Goal: Transaction & Acquisition: Purchase product/service

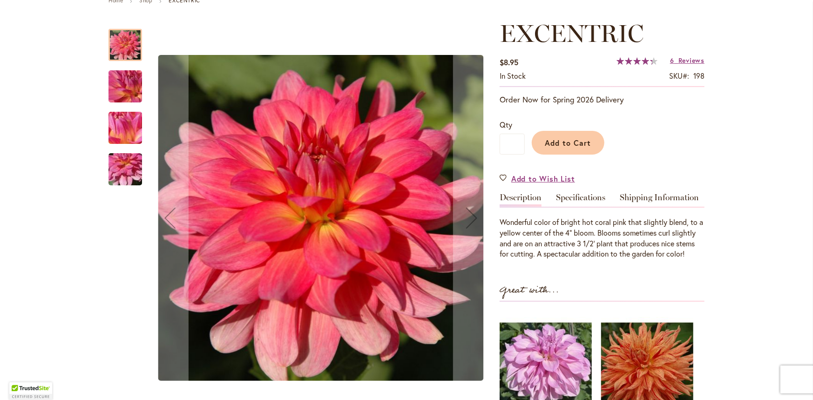
scroll to position [140, 0]
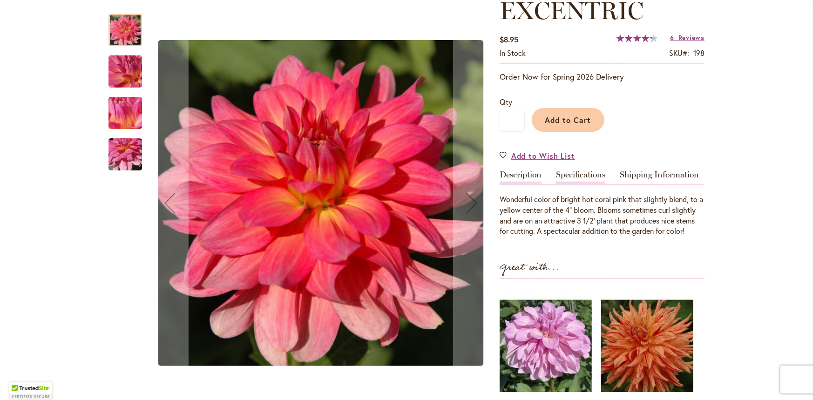
click at [584, 174] on link "Specifications" at bounding box center [580, 178] width 49 height 14
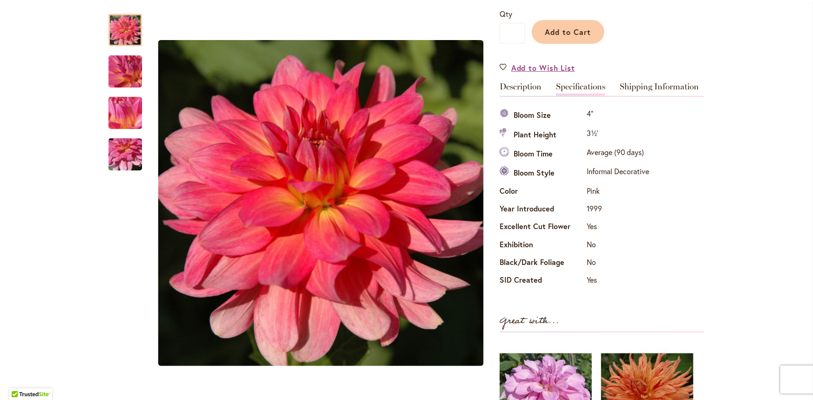
scroll to position [214, 0]
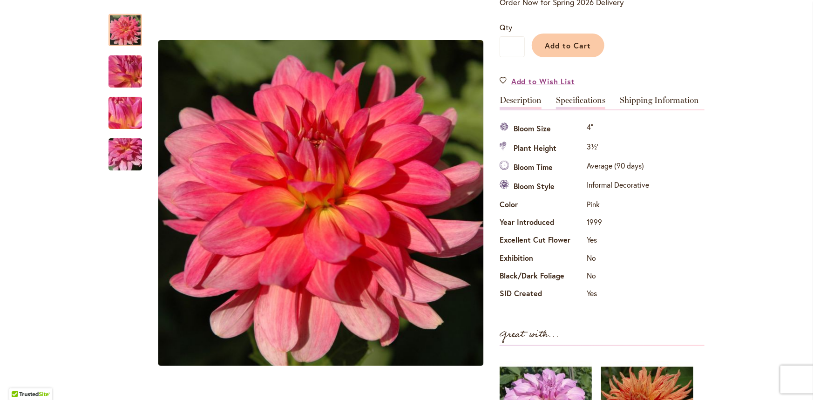
click at [524, 97] on link "Description" at bounding box center [521, 103] width 42 height 14
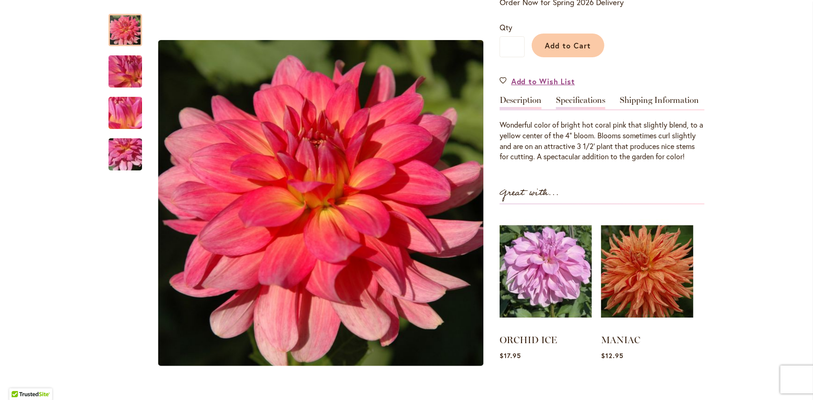
click at [581, 99] on link "Specifications" at bounding box center [580, 103] width 49 height 14
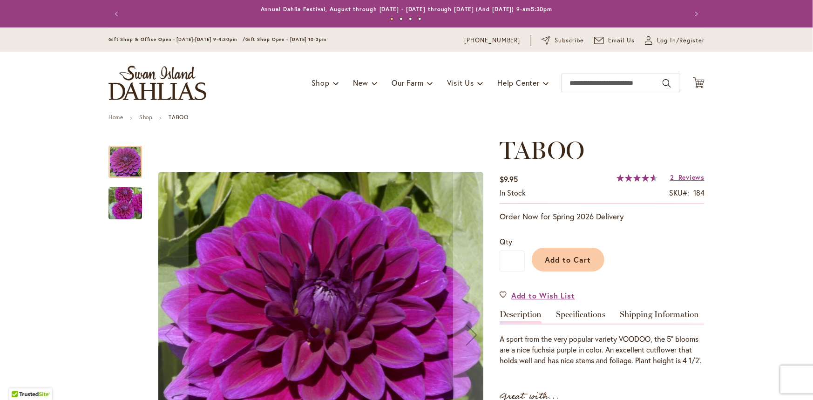
scroll to position [93, 0]
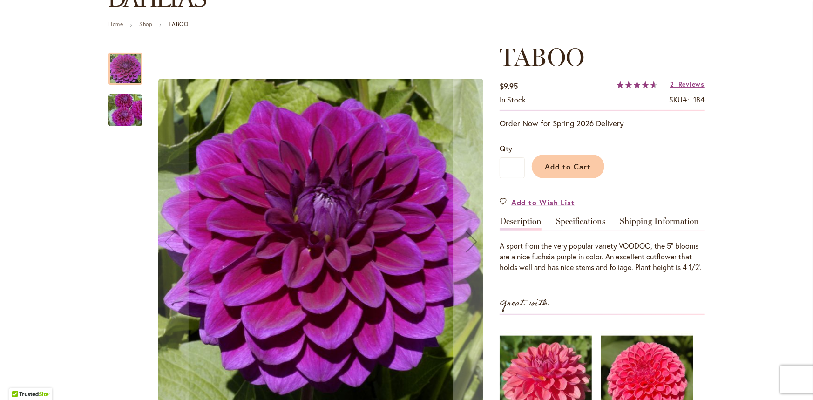
click at [116, 109] on img "TABOO" at bounding box center [125, 110] width 67 height 45
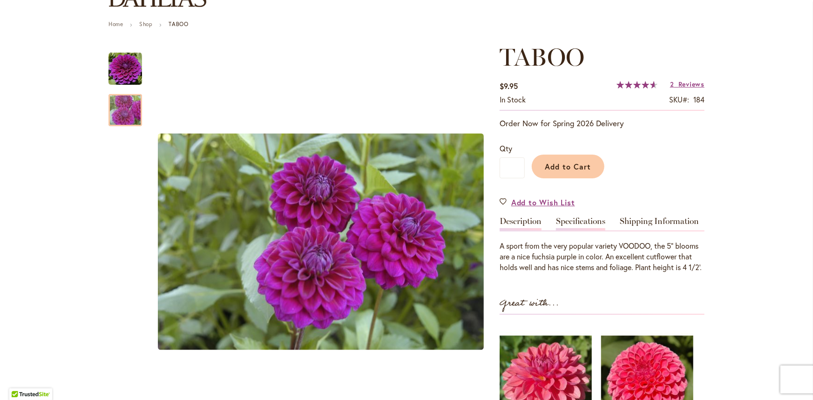
click at [597, 217] on link "Specifications" at bounding box center [580, 224] width 49 height 14
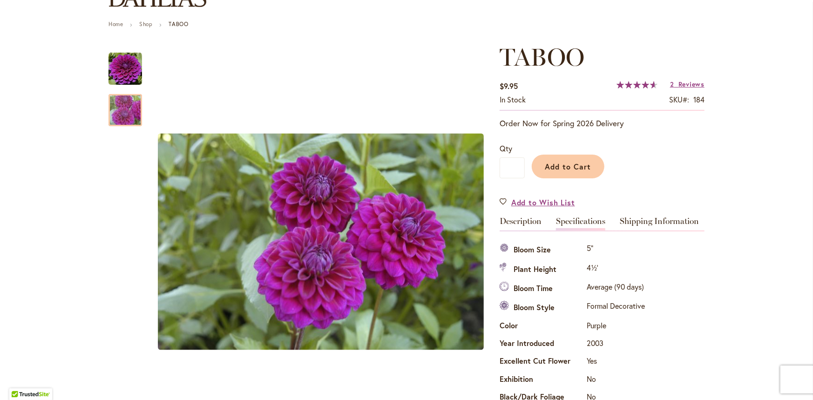
scroll to position [309, 0]
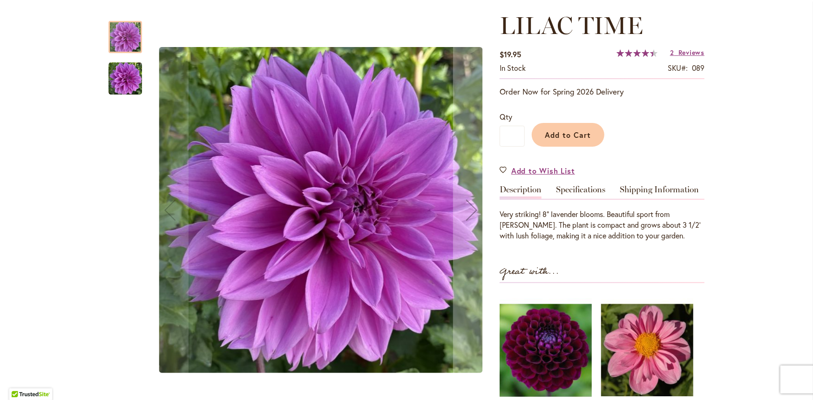
scroll to position [140, 0]
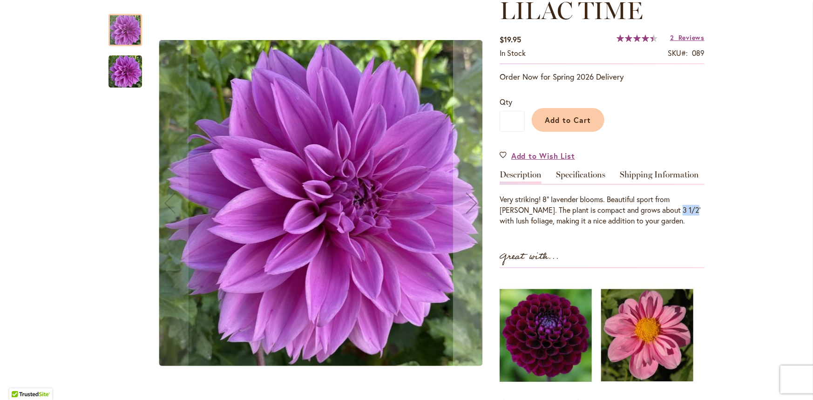
drag, startPoint x: 652, startPoint y: 206, endPoint x: 664, endPoint y: 205, distance: 12.1
click at [664, 205] on p "Very striking! 8" lavender blooms. Beautiful sport from Thomas Edison. The plan…" at bounding box center [602, 210] width 205 height 32
click at [661, 211] on p "Very striking! 8" lavender blooms. Beautiful sport from Thomas Edison. The plan…" at bounding box center [602, 210] width 205 height 32
click at [658, 210] on p "Very striking! 8" lavender blooms. Beautiful sport from Thomas Edison. The plan…" at bounding box center [602, 210] width 205 height 32
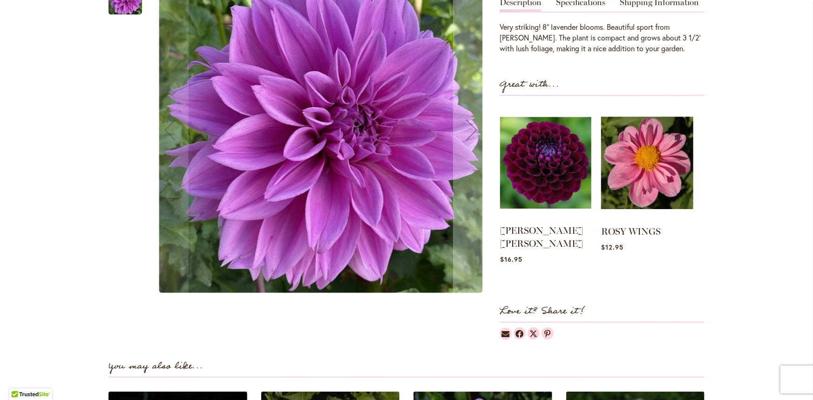
scroll to position [326, 0]
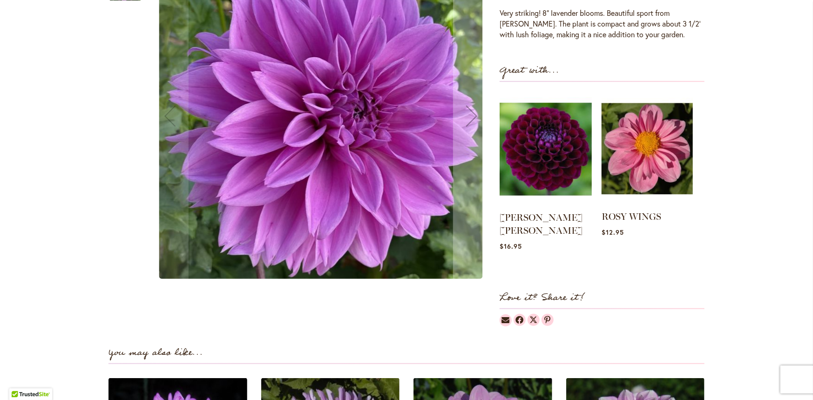
click at [657, 163] on img at bounding box center [647, 149] width 91 height 114
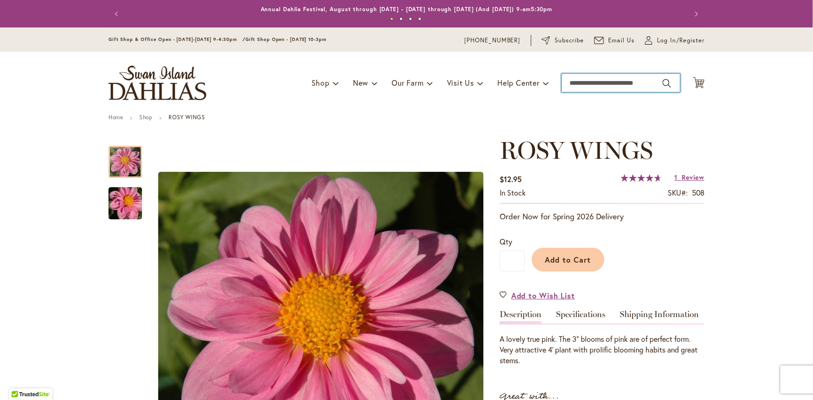
click at [586, 79] on input "Search" at bounding box center [621, 83] width 119 height 19
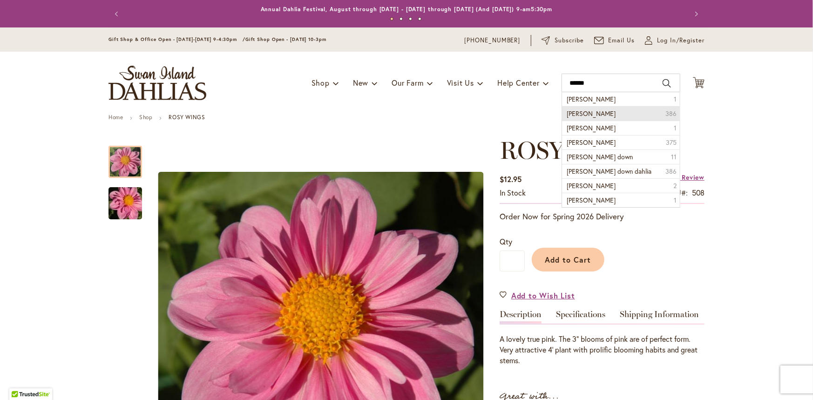
click at [599, 114] on span "Randi Dawn dahlia" at bounding box center [591, 113] width 49 height 9
type input "**********"
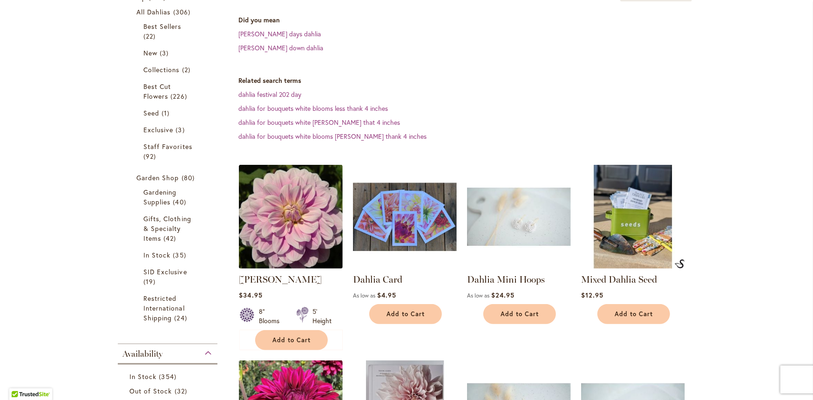
scroll to position [280, 0]
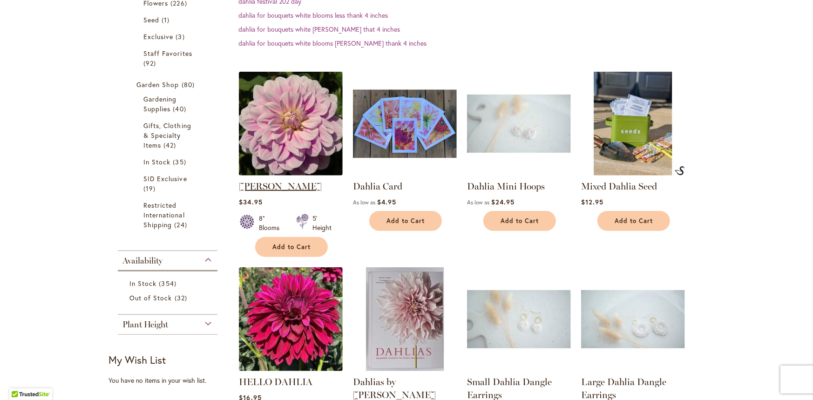
click at [275, 191] on strong "[PERSON_NAME]" at bounding box center [291, 186] width 104 height 13
click at [275, 184] on link "RANDI DAWN" at bounding box center [280, 186] width 83 height 11
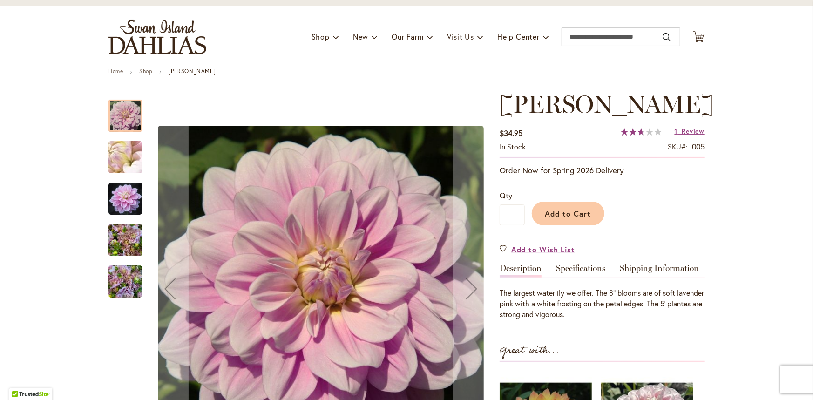
scroll to position [47, 0]
click at [126, 240] on img "RANDI DAWN" at bounding box center [126, 240] width 34 height 45
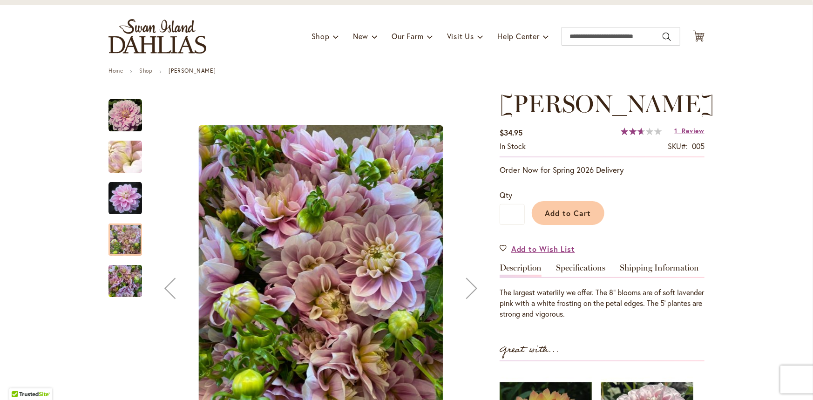
click at [129, 171] on img "Randi Dawn" at bounding box center [125, 157] width 67 height 50
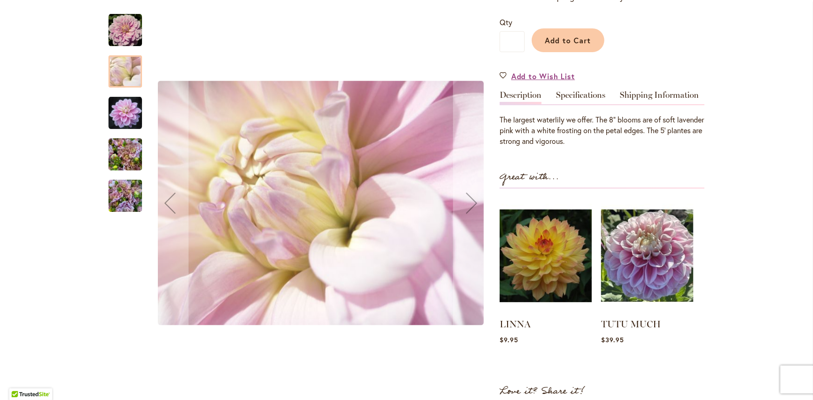
scroll to position [233, 0]
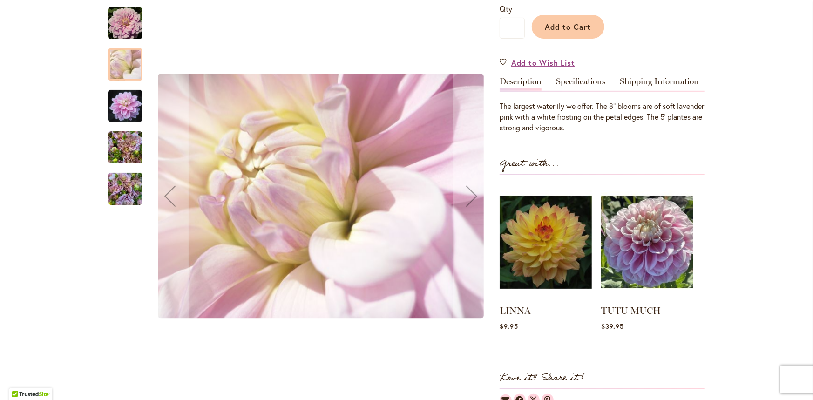
click at [118, 105] on img "Randi Dawn" at bounding box center [126, 106] width 34 height 34
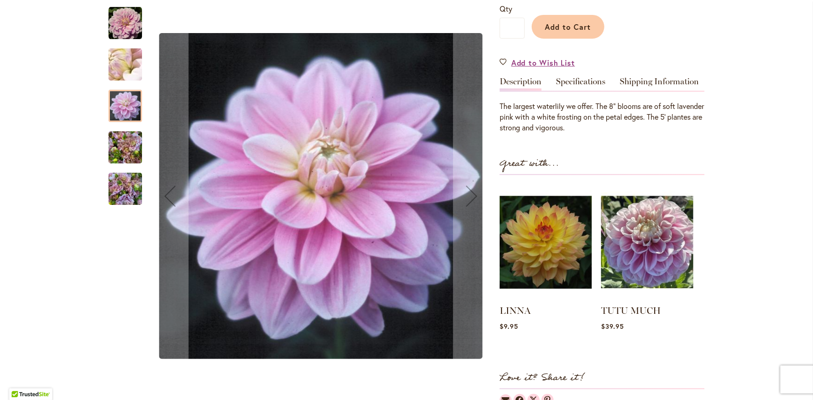
click at [118, 48] on img "Randi Dawn" at bounding box center [125, 65] width 67 height 50
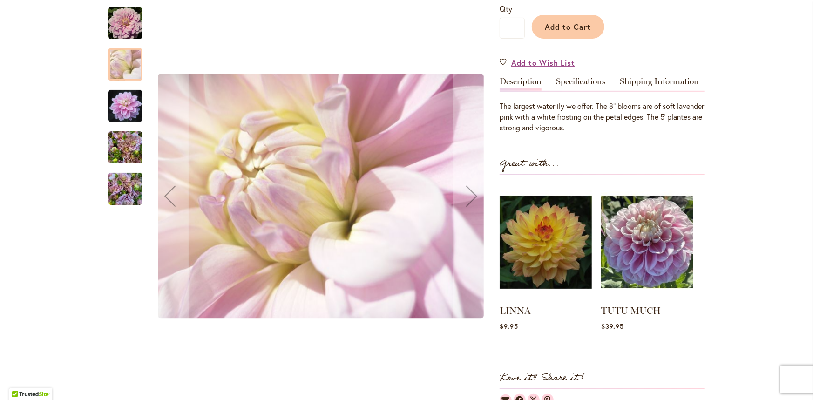
click at [121, 12] on img "Randi Dawn" at bounding box center [126, 24] width 34 height 34
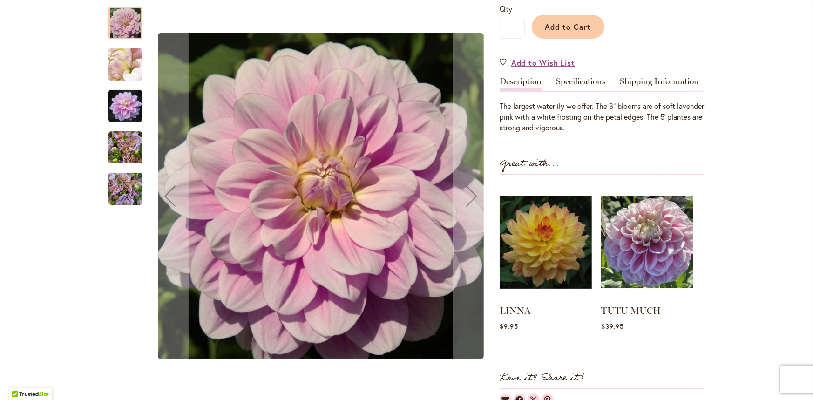
click at [110, 144] on img "RANDI DAWN" at bounding box center [126, 147] width 34 height 45
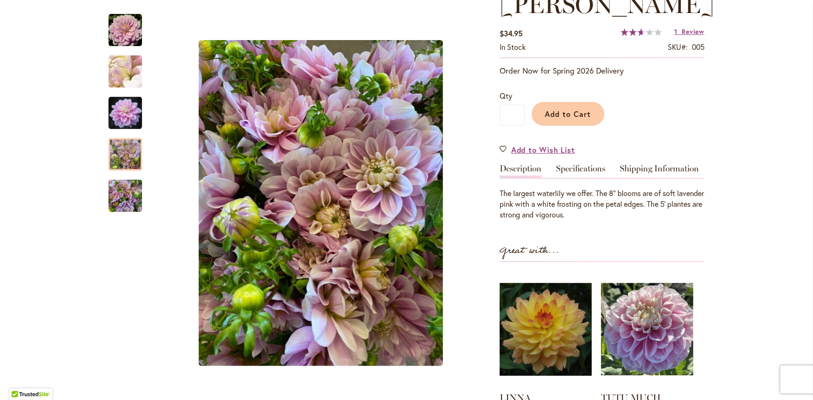
scroll to position [0, 0]
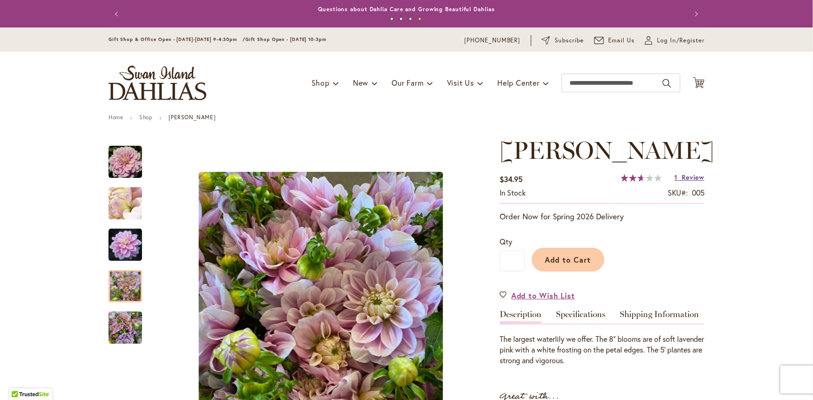
click at [685, 179] on span "Review" at bounding box center [694, 177] width 22 height 9
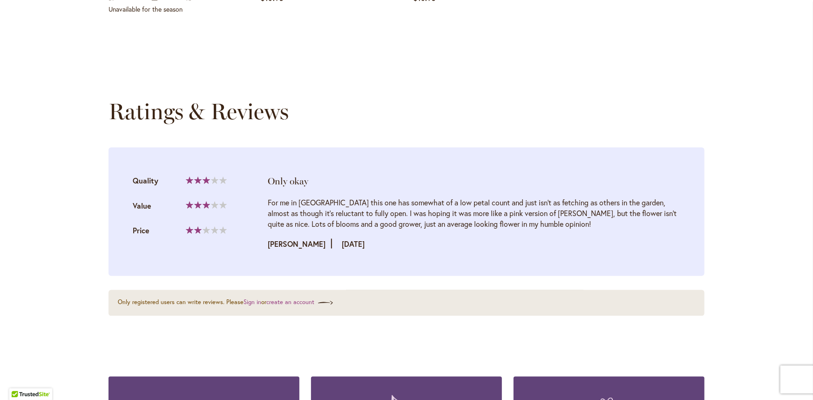
scroll to position [930, 0]
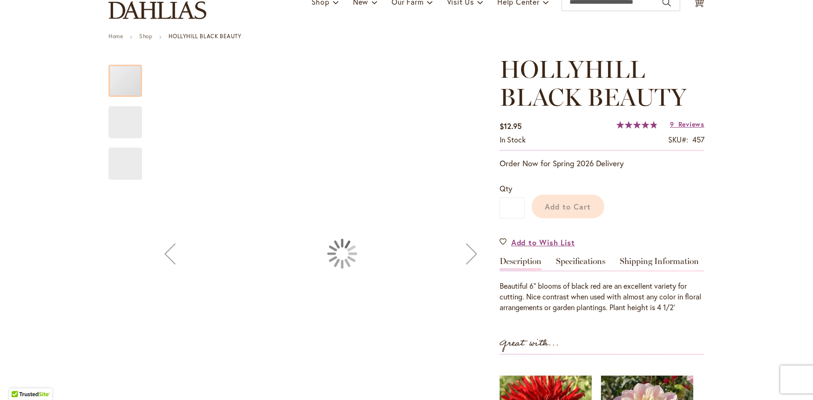
scroll to position [111, 0]
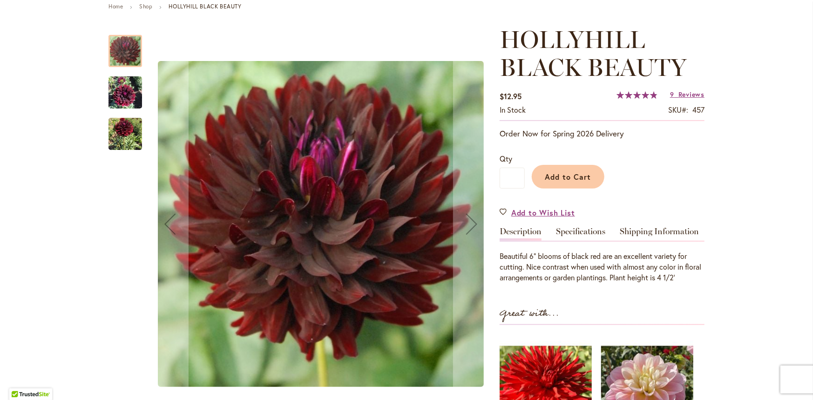
click at [123, 92] on img "HOLLYHILL BLACK BEAUTY" at bounding box center [126, 92] width 34 height 45
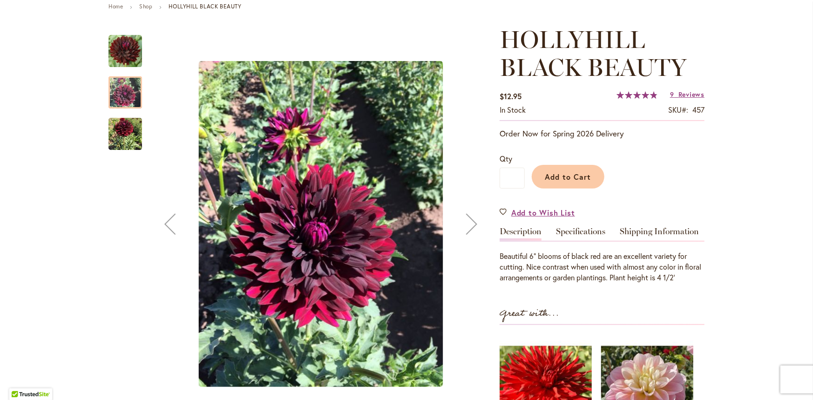
click at [129, 129] on img "HOLLYHILL BLACK BEAUTY" at bounding box center [126, 134] width 34 height 42
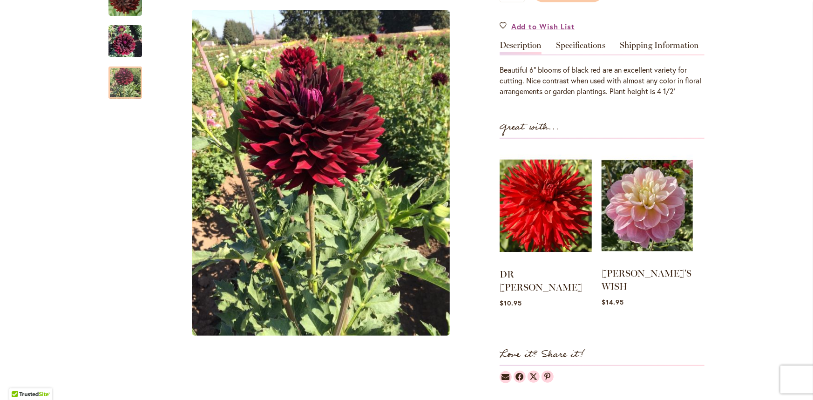
scroll to position [530, 0]
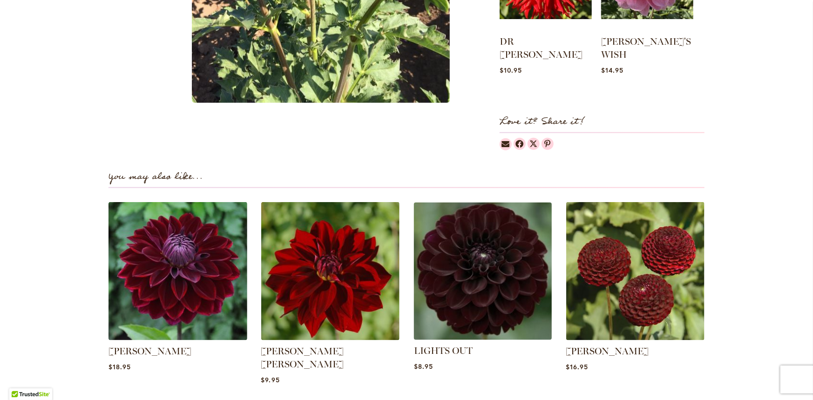
click at [483, 322] on img at bounding box center [483, 271] width 144 height 144
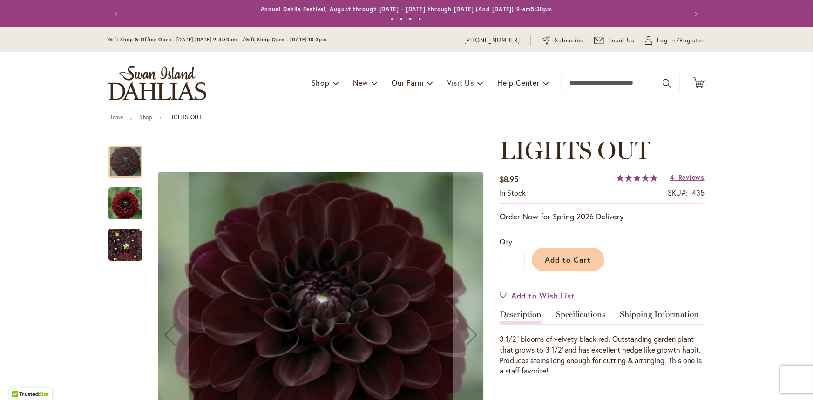
click at [134, 202] on img "LIGHTS OUT" at bounding box center [126, 203] width 34 height 34
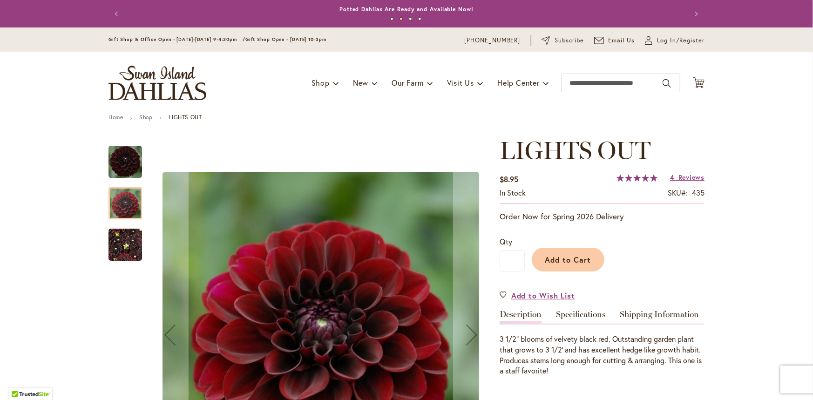
click at [134, 253] on img "LIGHTS OUT" at bounding box center [126, 245] width 34 height 45
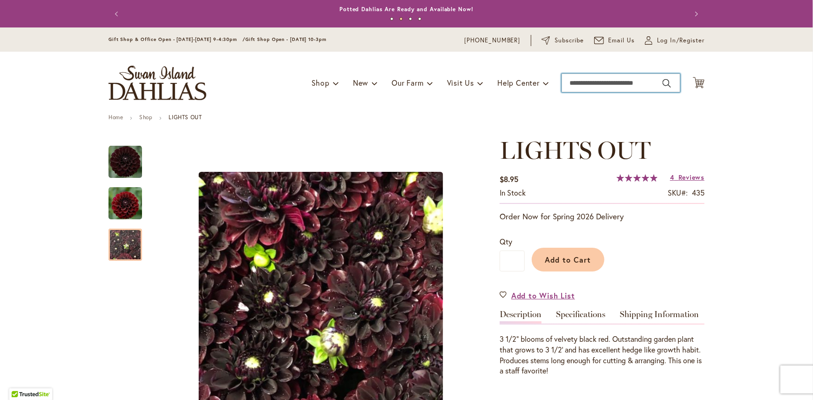
click at [606, 75] on input "Search" at bounding box center [621, 83] width 119 height 19
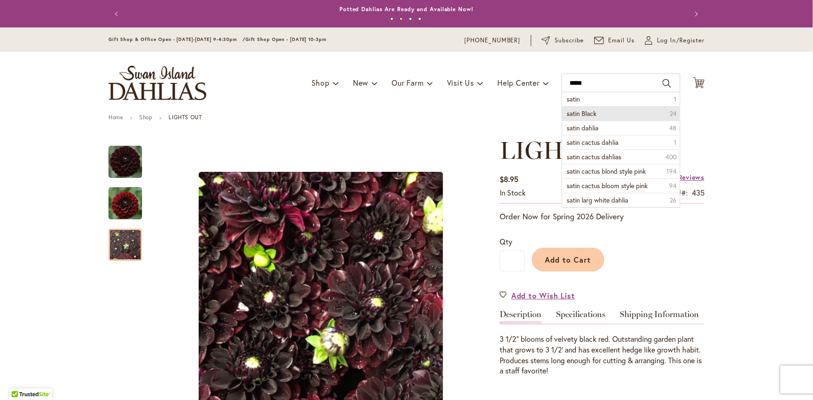
click at [593, 110] on span "satin Black" at bounding box center [582, 113] width 30 height 9
type input "**********"
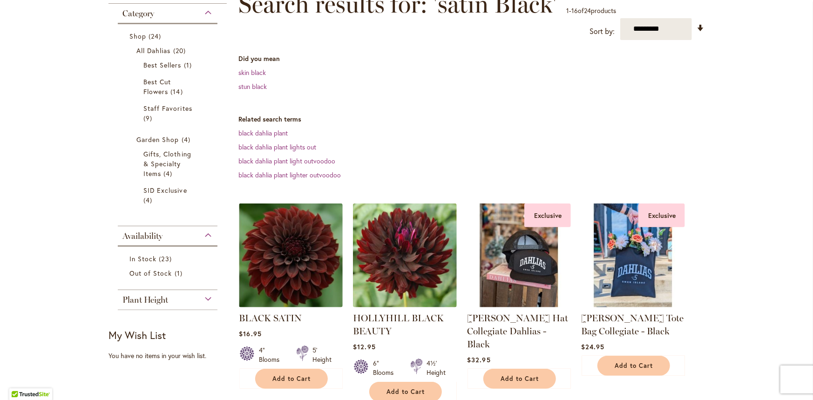
scroll to position [233, 0]
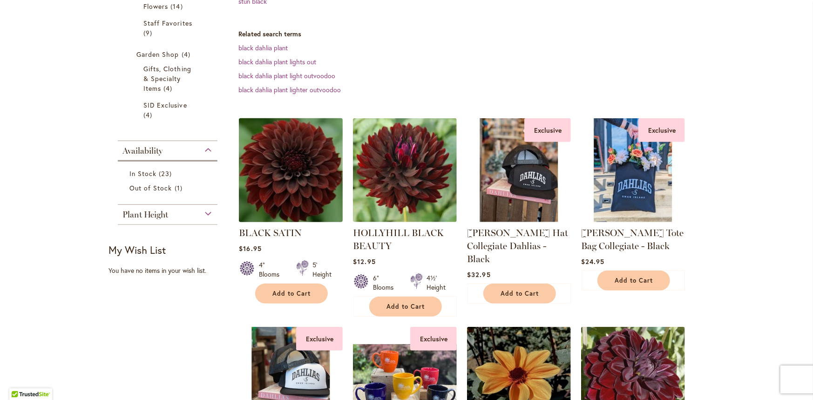
click at [314, 197] on img at bounding box center [291, 170] width 109 height 109
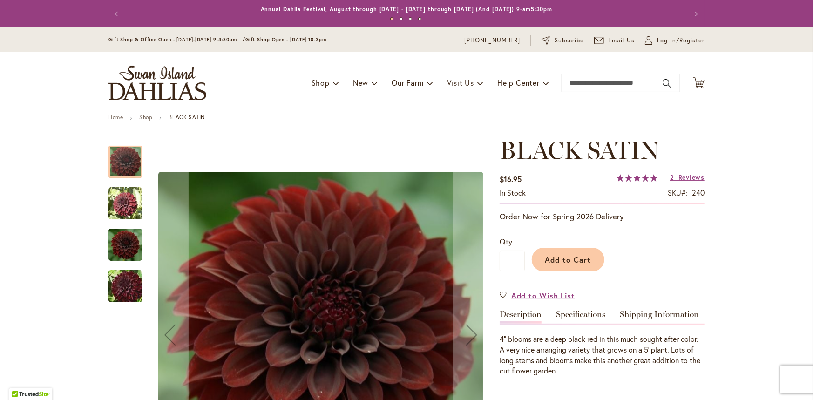
click at [130, 209] on img "BLACK SATIN" at bounding box center [126, 204] width 34 height 34
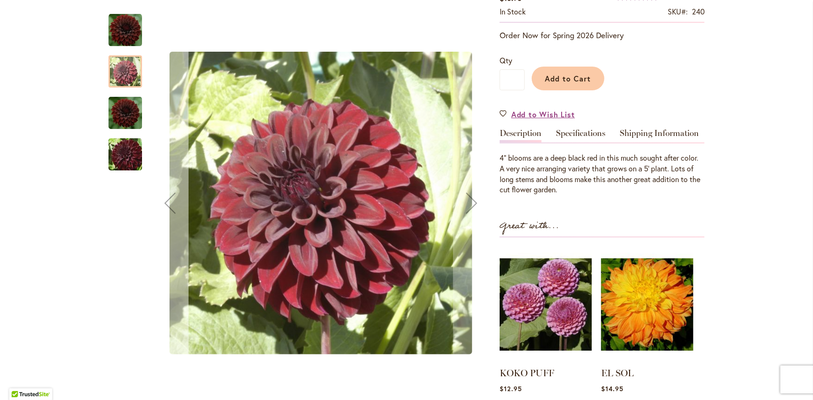
scroll to position [186, 0]
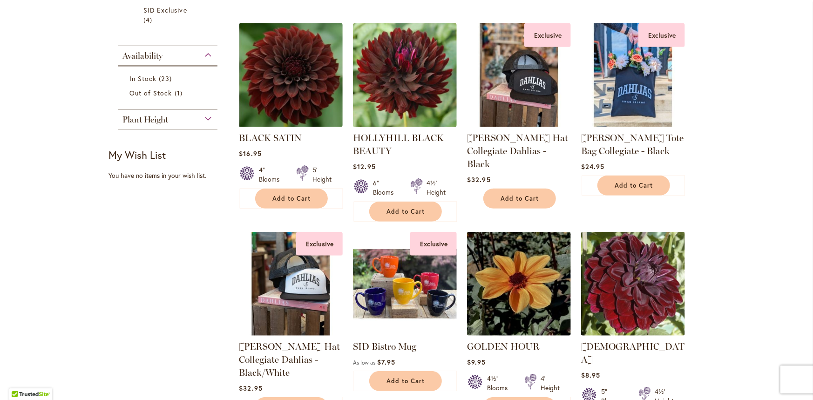
scroll to position [233, 0]
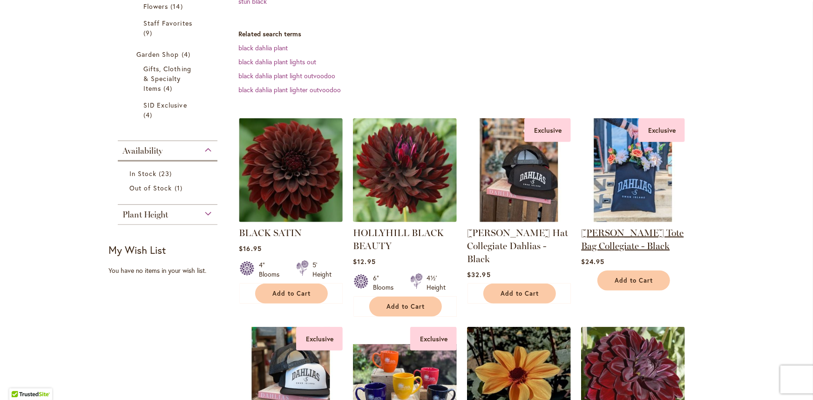
click at [614, 245] on link "SID Grafletics Tote Bag Collegiate - Black" at bounding box center [632, 239] width 103 height 24
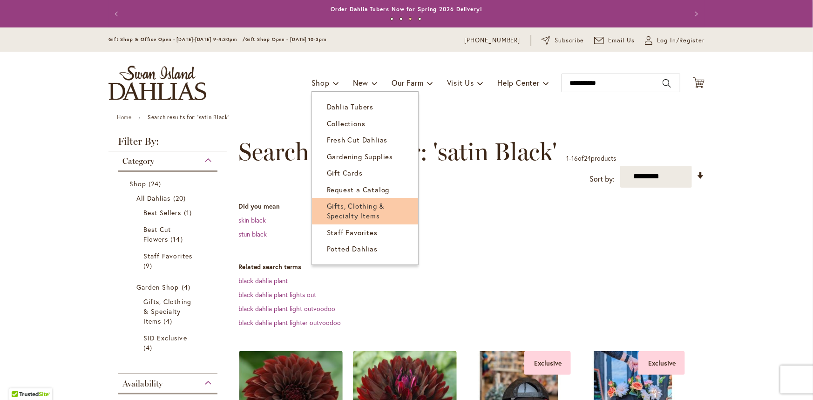
click at [353, 209] on span "Gifts, Clothing & Specialty Items" at bounding box center [356, 210] width 58 height 19
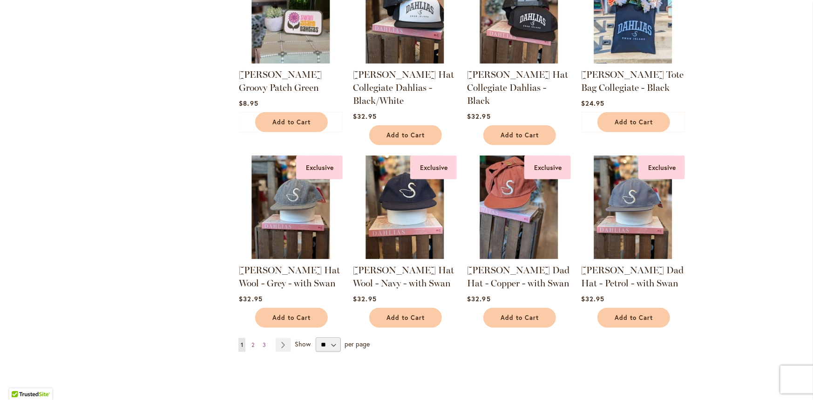
scroll to position [745, 0]
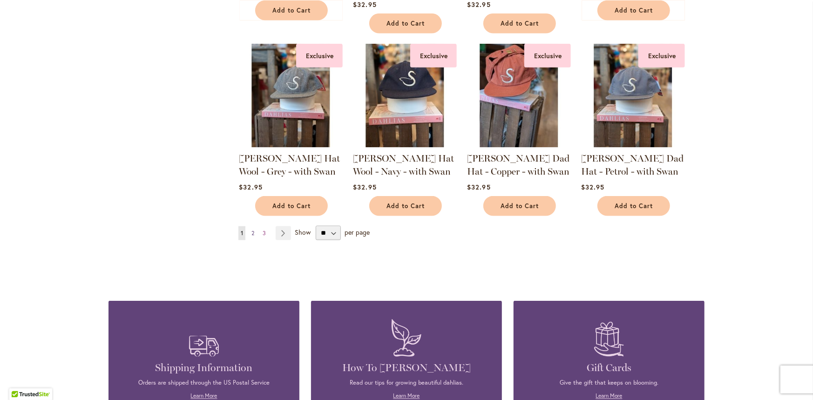
click at [252, 230] on span "2" at bounding box center [253, 233] width 3 height 7
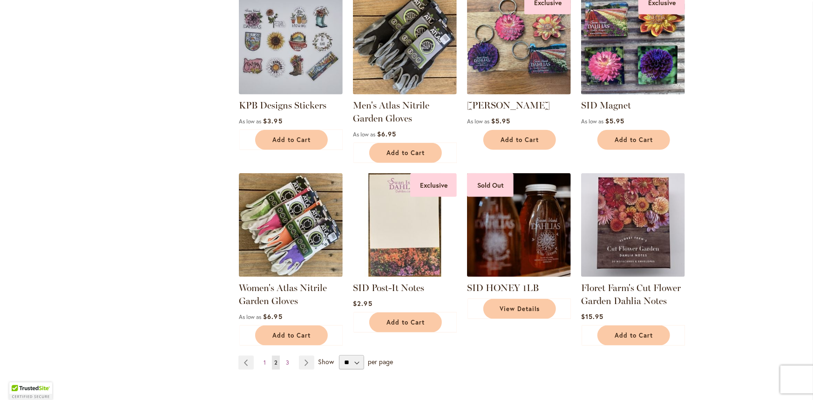
scroll to position [699, 0]
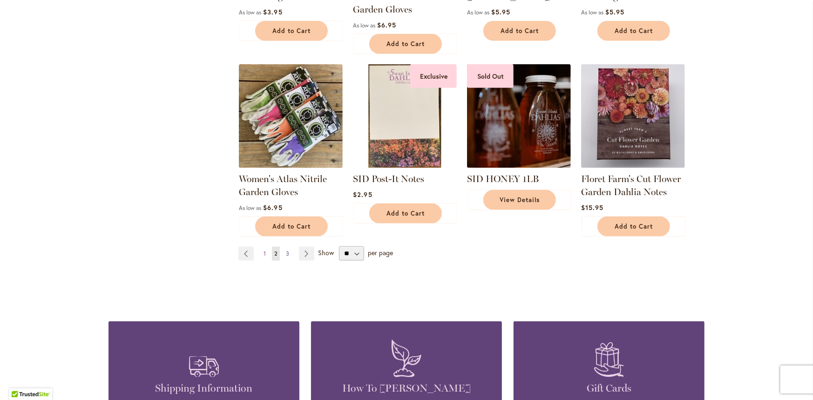
click at [284, 254] on link "Page 3" at bounding box center [288, 254] width 8 height 14
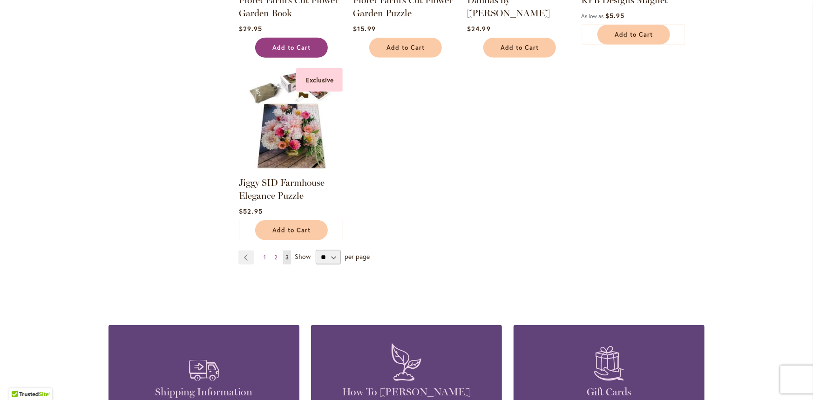
scroll to position [513, 0]
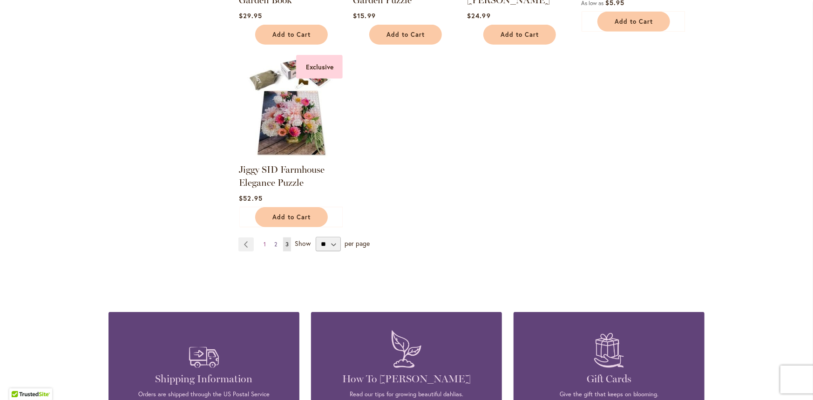
click at [275, 244] on link "Page 2" at bounding box center [275, 245] width 7 height 14
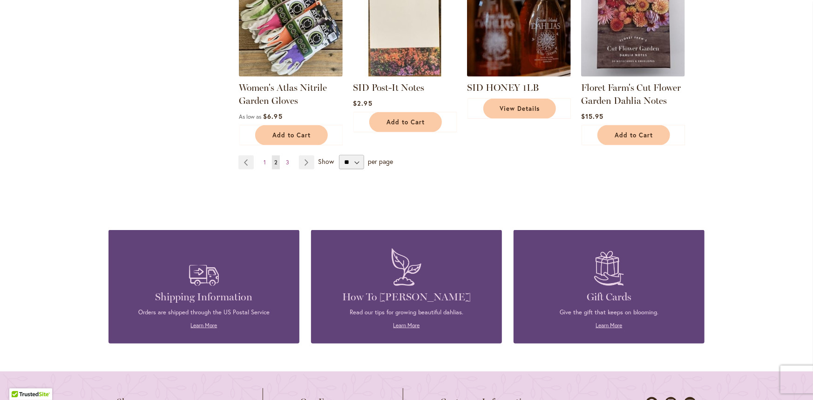
scroll to position [792, 0]
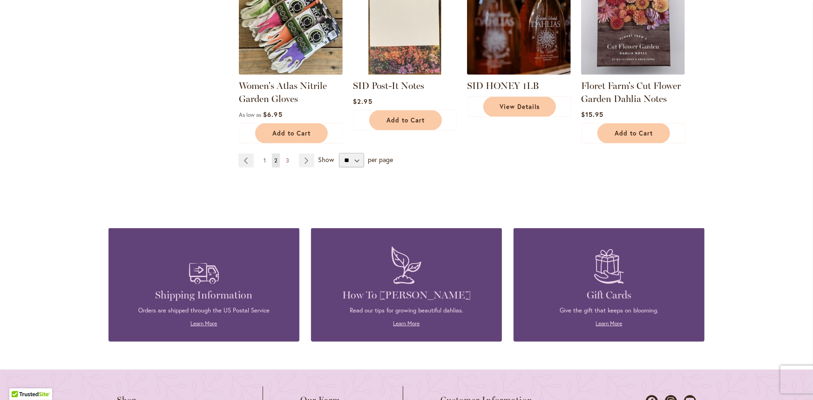
click at [261, 157] on link "Page 1" at bounding box center [264, 161] width 7 height 14
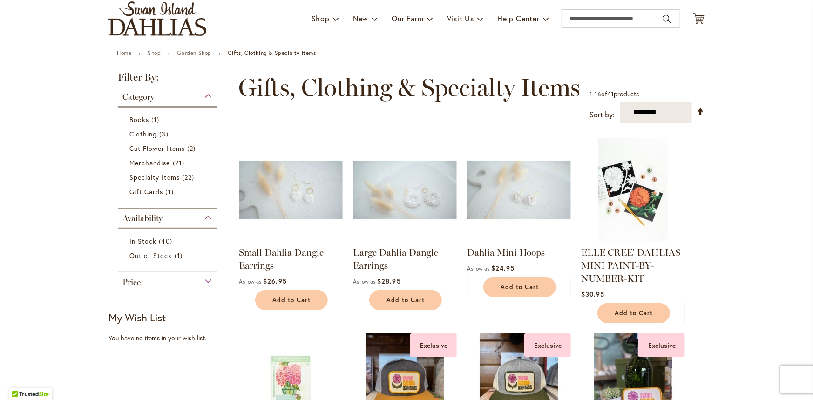
scroll to position [140, 0]
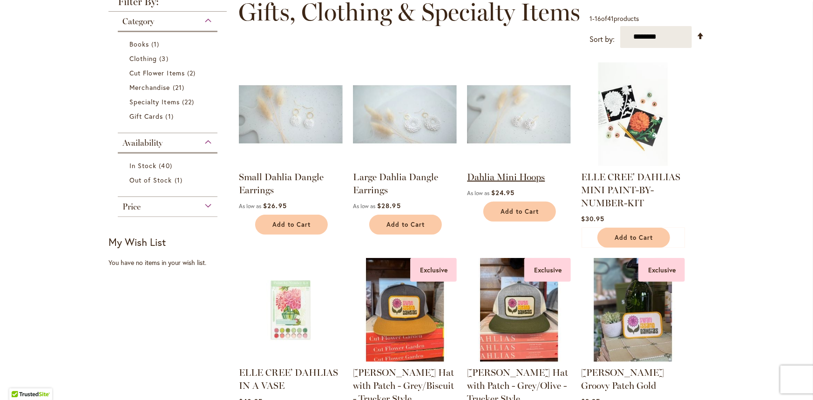
click at [484, 176] on link "Dahlia Mini Hoops" at bounding box center [506, 176] width 78 height 11
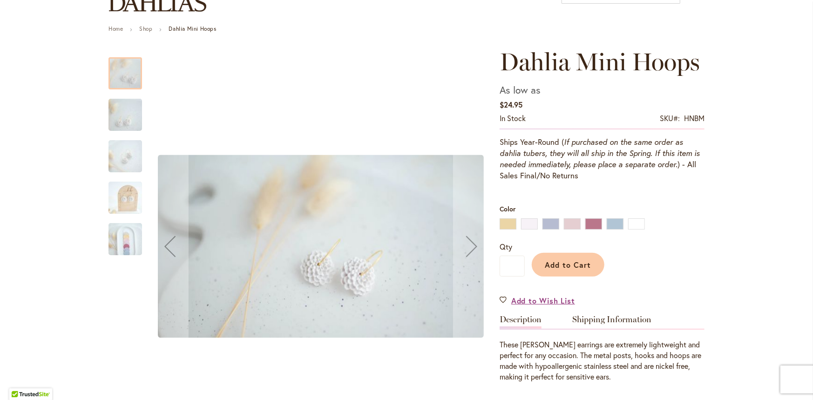
scroll to position [93, 0]
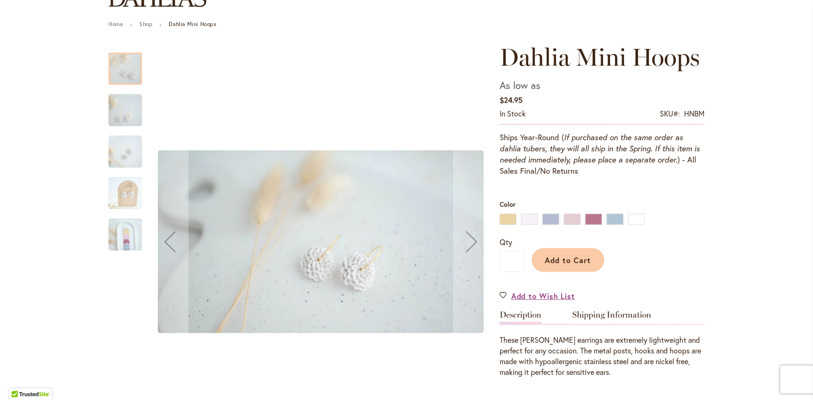
click at [115, 110] on img "Dahlia Mini Hoops" at bounding box center [125, 110] width 67 height 38
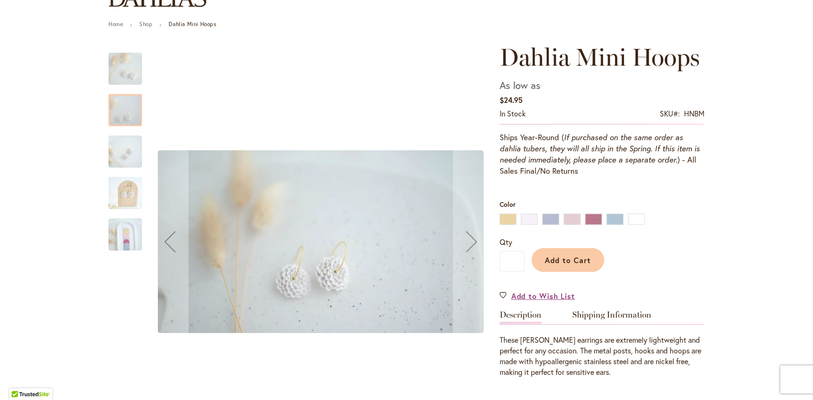
click at [121, 159] on img "Dahlia Mini Hoops" at bounding box center [125, 152] width 67 height 38
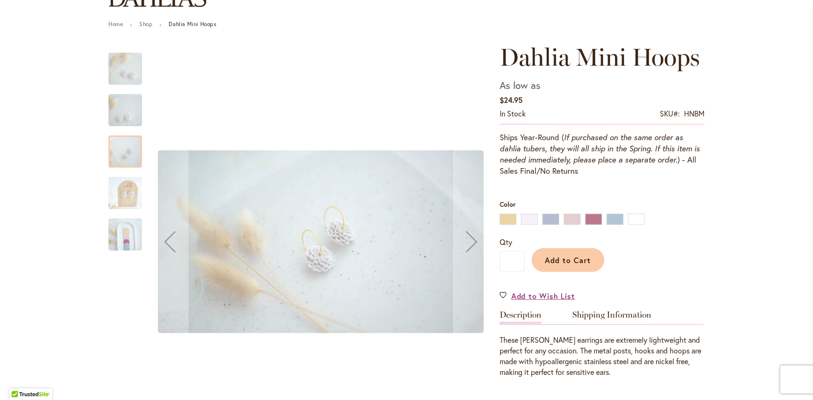
click at [120, 202] on img "Dahlia Mini Hoops" at bounding box center [125, 193] width 67 height 38
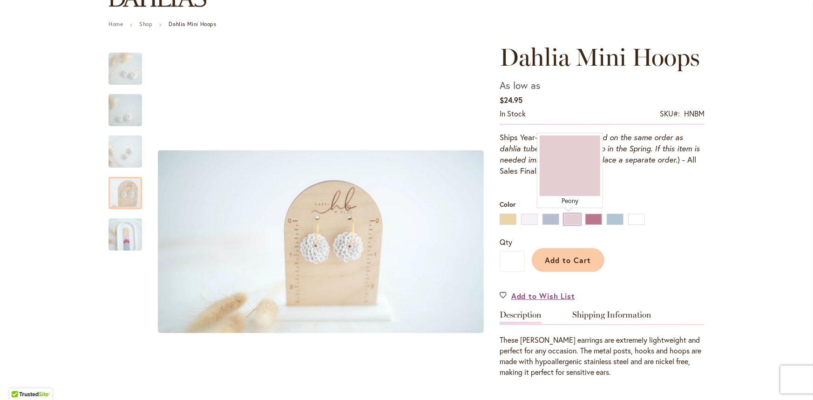
click at [573, 223] on div "Peony" at bounding box center [572, 219] width 17 height 11
type input "****"
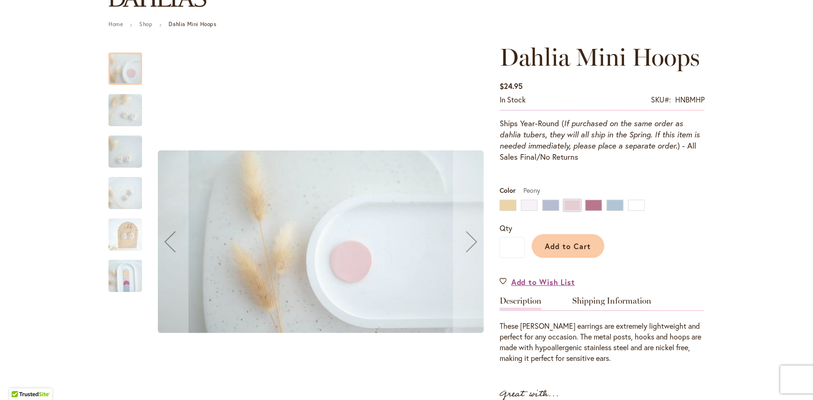
click at [137, 117] on img "Dahlia Mini Hoops" at bounding box center [125, 110] width 67 height 38
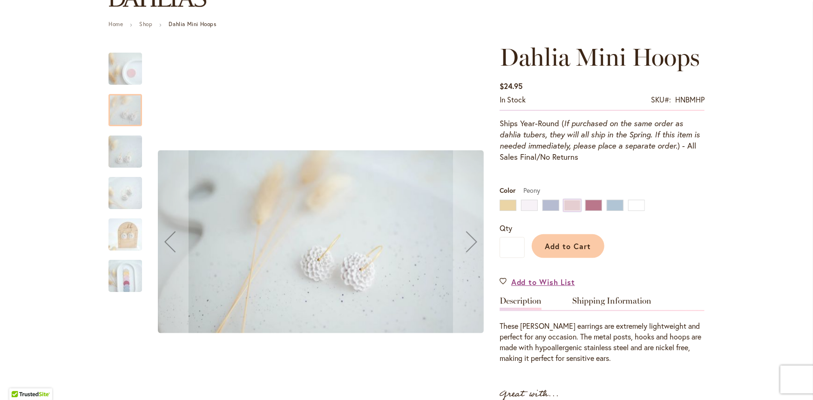
click div "Dahlia Mini Hoops"
click img
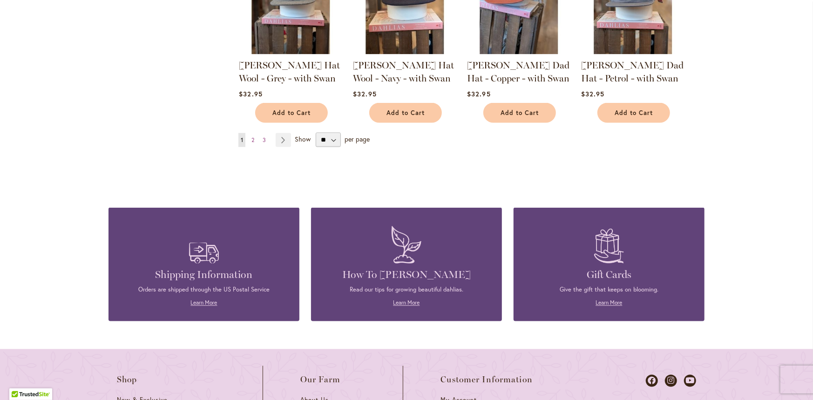
scroll to position [606, 0]
